Goal: Task Accomplishment & Management: Manage account settings

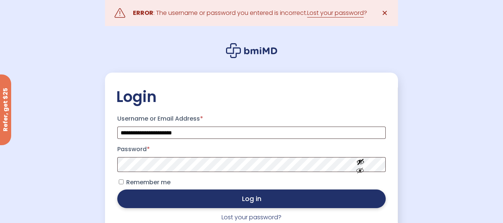
click at [223, 203] on button "Log in" at bounding box center [251, 199] width 268 height 19
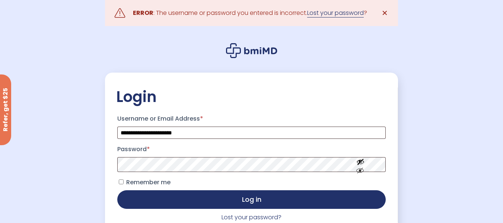
click at [330, 14] on link "Lost your password" at bounding box center [335, 13] width 57 height 9
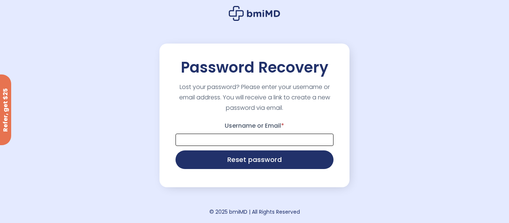
click at [239, 140] on input "Username or Email *" at bounding box center [254, 140] width 158 height 12
type input "**********"
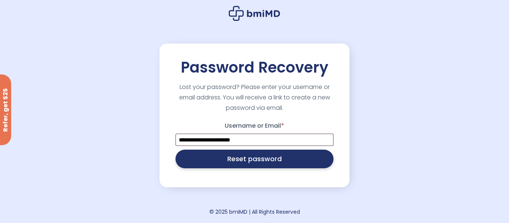
click at [245, 162] on button "Reset password" at bounding box center [254, 159] width 158 height 19
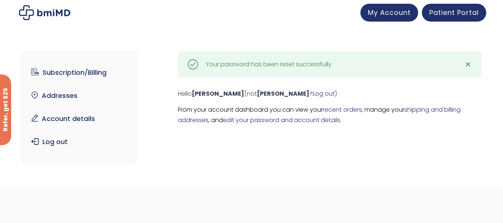
click at [456, 103] on div ".path{fill:none;stroke:#000;stroke-miterlimit:10;stroke-width:1.5px;} Your pass…" at bounding box center [329, 91] width 303 height 80
click at [389, 13] on span "My Account" at bounding box center [389, 11] width 43 height 9
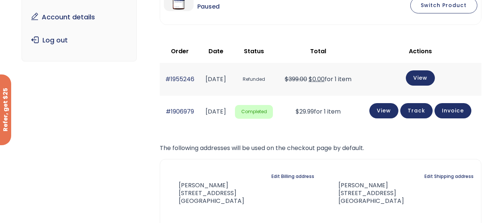
scroll to position [108, 0]
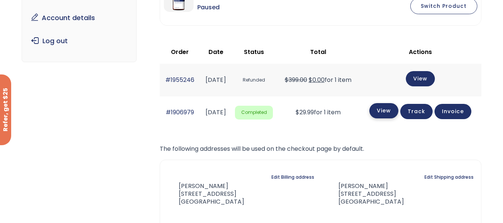
click at [398, 110] on link "View" at bounding box center [383, 110] width 29 height 15
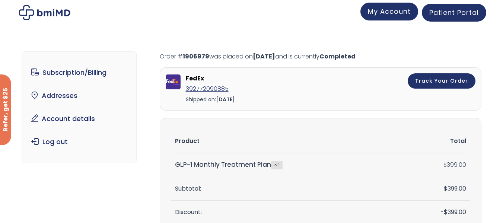
click at [392, 13] on span "My Account" at bounding box center [389, 11] width 43 height 9
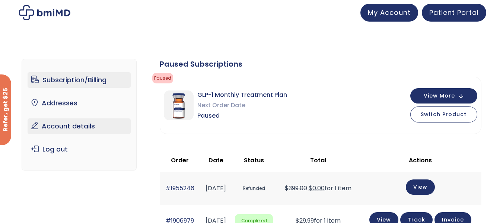
click at [69, 131] on link "Account details" at bounding box center [79, 126] width 103 height 16
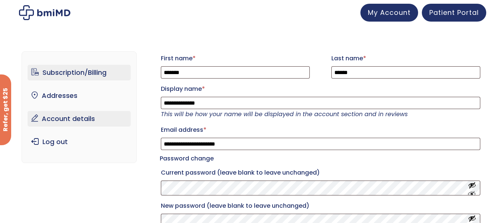
click at [60, 70] on link "Subscription/Billing" at bounding box center [79, 73] width 103 height 16
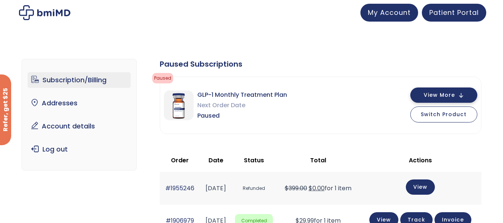
click at [435, 93] on span "View More" at bounding box center [439, 95] width 31 height 5
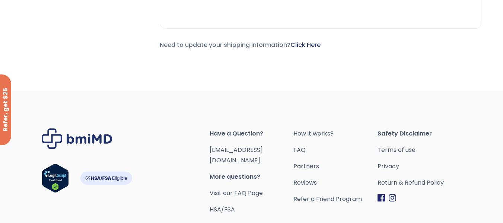
scroll to position [318, 0]
